Goal: Task Accomplishment & Management: Use online tool/utility

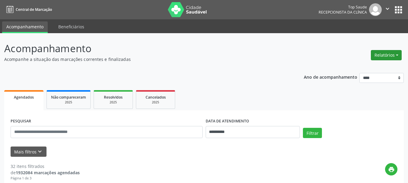
click at [392, 59] on button "Relatórios" at bounding box center [386, 55] width 31 height 10
click at [377, 66] on link "Agendamentos" at bounding box center [369, 68] width 65 height 8
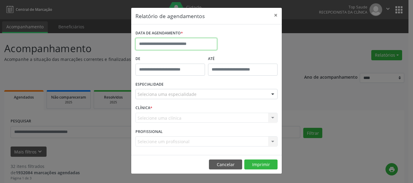
click at [192, 47] on input "text" at bounding box center [176, 44] width 82 height 12
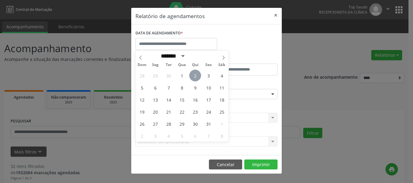
click at [194, 75] on span "2" at bounding box center [195, 76] width 12 height 12
type input "**********"
click at [194, 75] on span "2" at bounding box center [195, 76] width 12 height 12
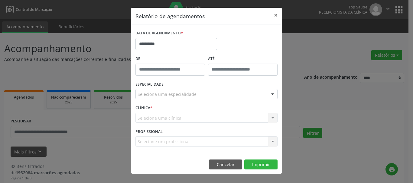
click at [163, 100] on div "ESPECIALIDADE Seleciona uma especialidade Todas as especialidades Alergologia A…" at bounding box center [206, 92] width 145 height 24
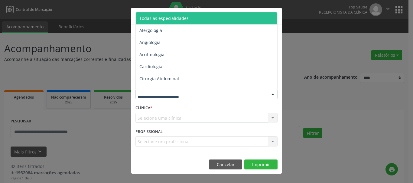
click at [163, 99] on div at bounding box center [206, 94] width 142 height 10
click at [168, 16] on span "Todas as especialidades" at bounding box center [163, 18] width 49 height 6
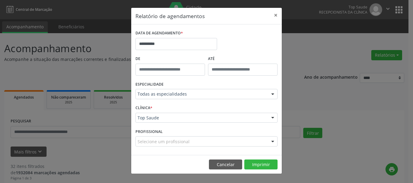
drag, startPoint x: 161, startPoint y: 126, endPoint x: 156, endPoint y: 121, distance: 7.1
click at [159, 126] on div "CLÍNICA * Top Saude Top Saude Nenhum resultado encontrado para: " " Não há nenh…" at bounding box center [206, 116] width 145 height 24
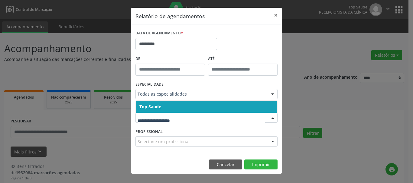
click at [156, 104] on span "Top Saude" at bounding box center [150, 107] width 22 height 6
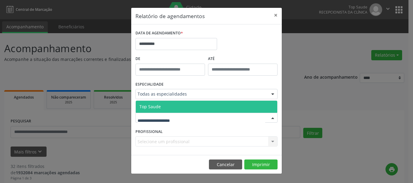
click at [148, 109] on span "Top Saude" at bounding box center [149, 107] width 21 height 6
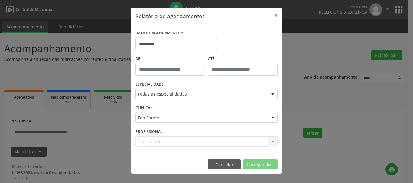
click at [154, 141] on div "Carregando... Nenhum resultado encontrado para: " " Não há nenhuma opção para s…" at bounding box center [206, 141] width 142 height 10
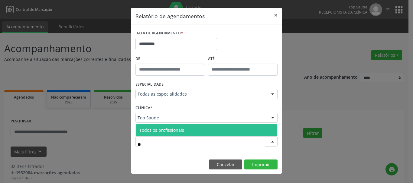
type input "*"
click at [162, 133] on span "[PERSON_NAME] | Geral, [MEDICAL_DATA] e Catarata" at bounding box center [193, 130] width 108 height 6
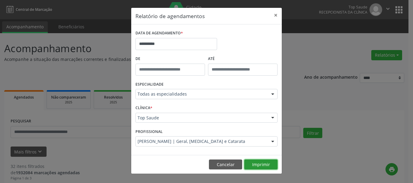
click at [249, 167] on button "Imprimir" at bounding box center [260, 165] width 33 height 10
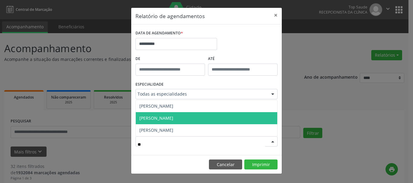
type input "*"
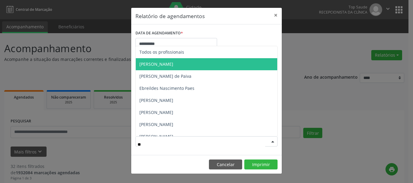
type input "***"
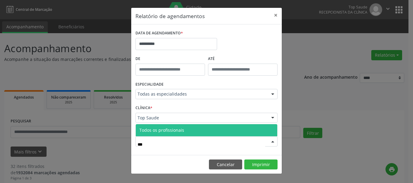
click at [182, 132] on span "Todos os profissionais" at bounding box center [161, 130] width 45 height 6
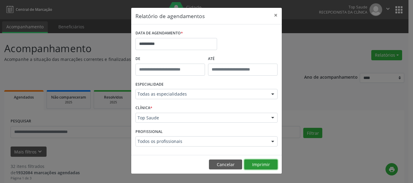
click at [256, 167] on button "Imprimir" at bounding box center [260, 165] width 33 height 10
